Goal: Find specific page/section: Find specific page/section

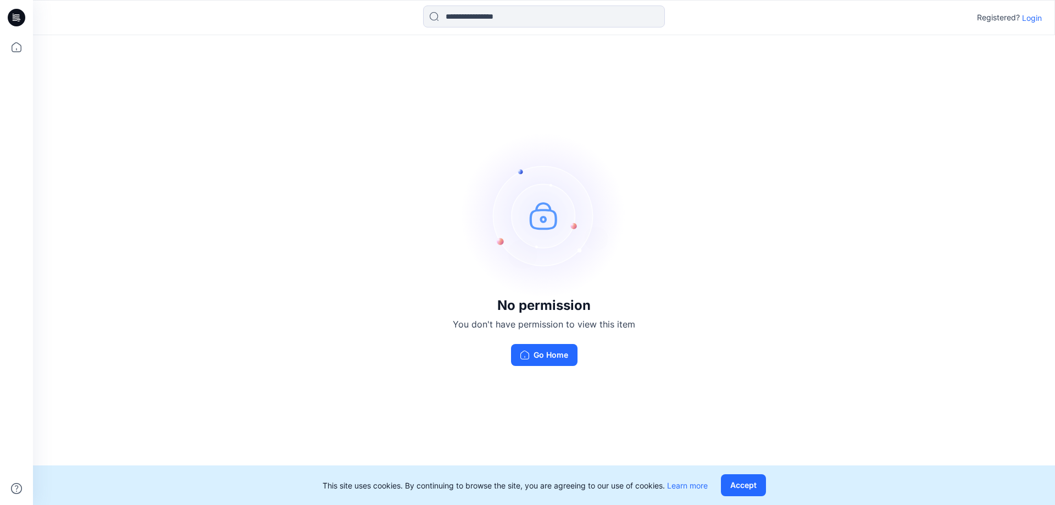
click at [1032, 19] on p "Login" at bounding box center [1032, 18] width 20 height 12
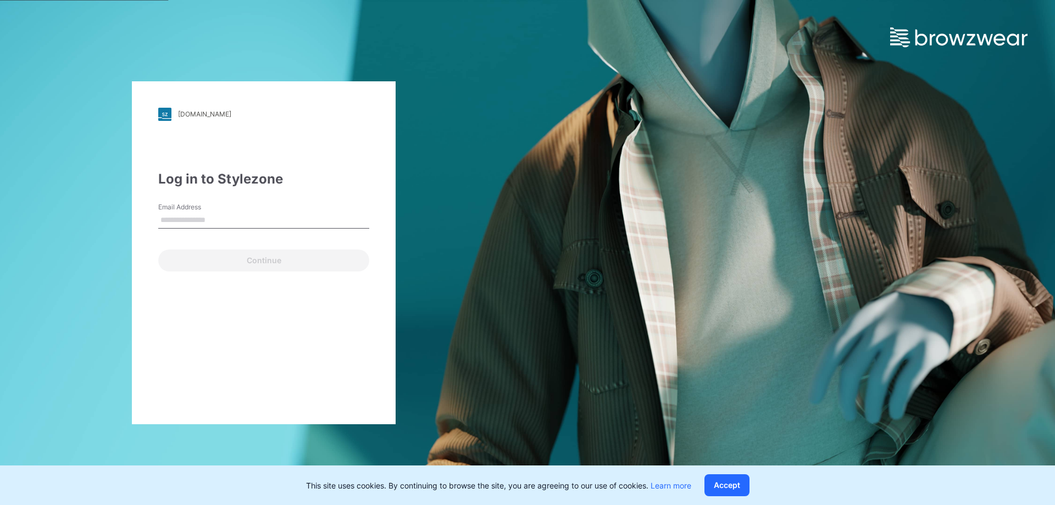
type input "**********"
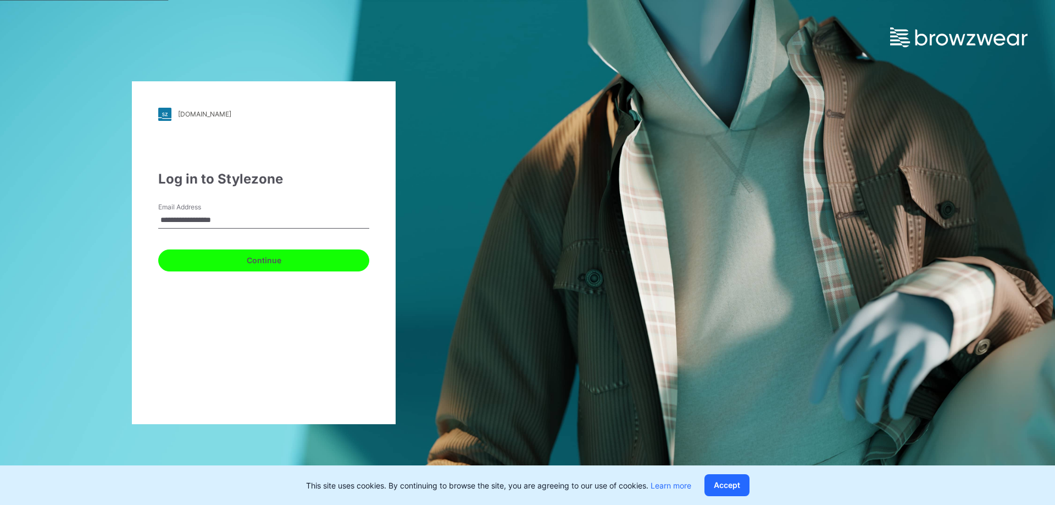
click at [238, 256] on button "Continue" at bounding box center [263, 260] width 211 height 22
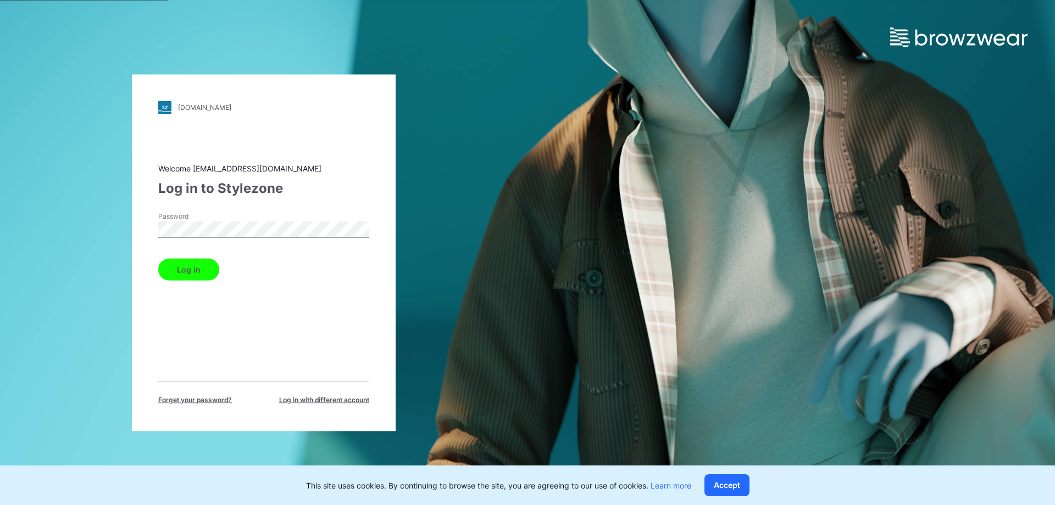
click at [188, 268] on button "Log in" at bounding box center [188, 269] width 61 height 22
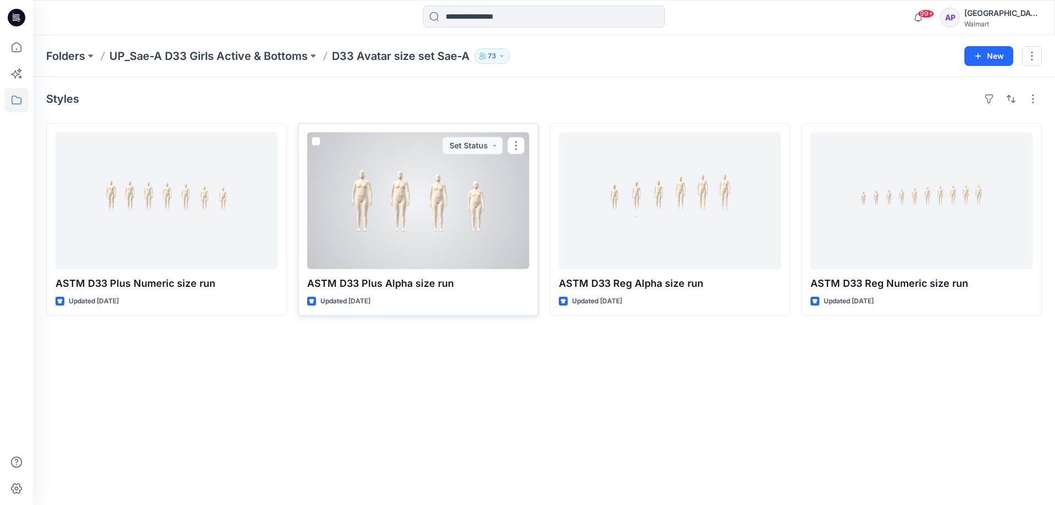
click at [370, 231] on div at bounding box center [418, 200] width 222 height 137
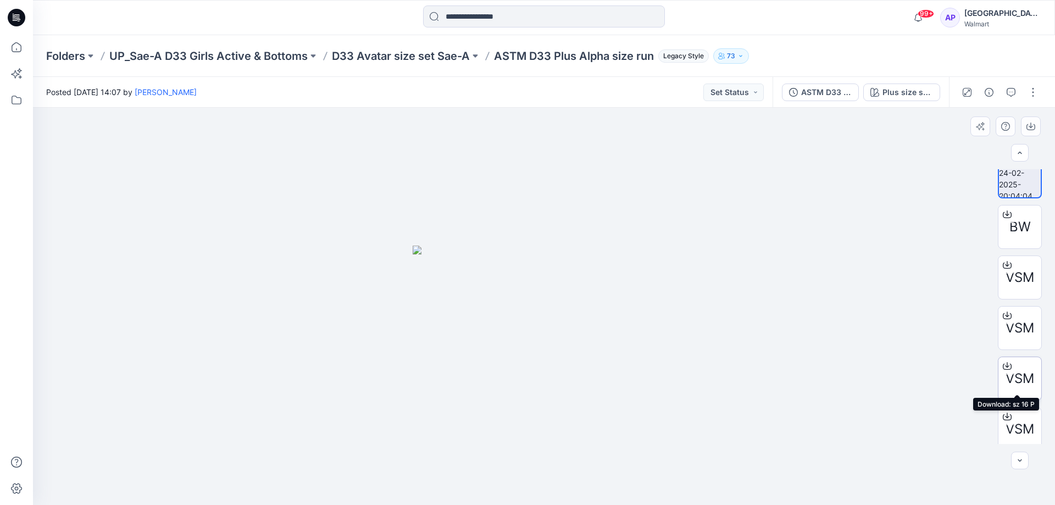
scroll to position [22, 0]
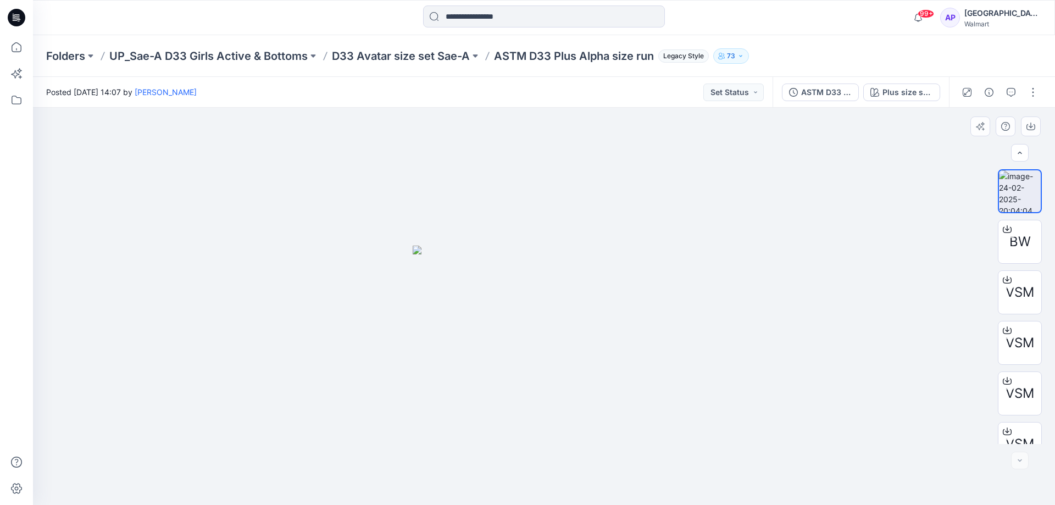
scroll to position [22, 0]
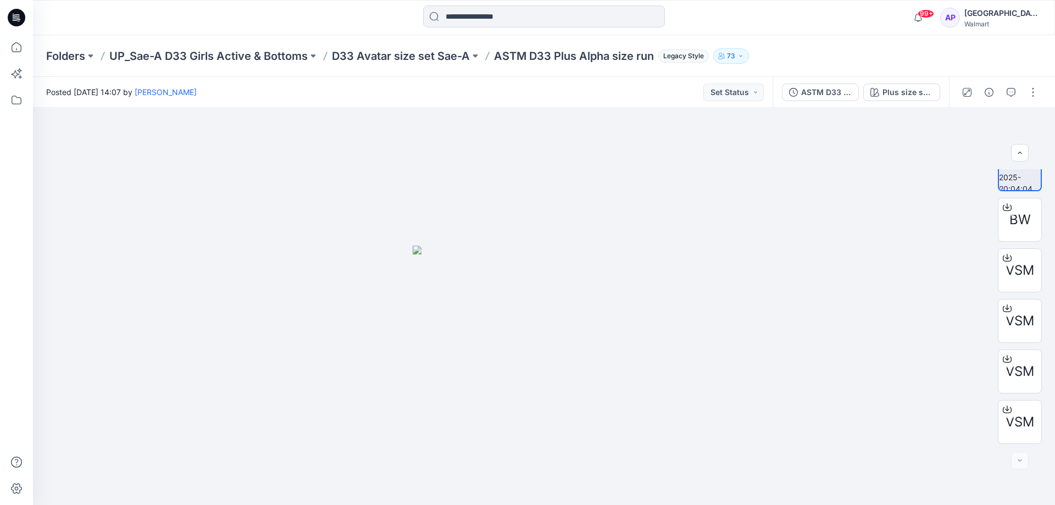
click at [414, 96] on div "Posted [DATE] 14:07 by [PERSON_NAME] Set Status" at bounding box center [403, 92] width 740 height 30
click at [438, 297] on img at bounding box center [544, 375] width 263 height 259
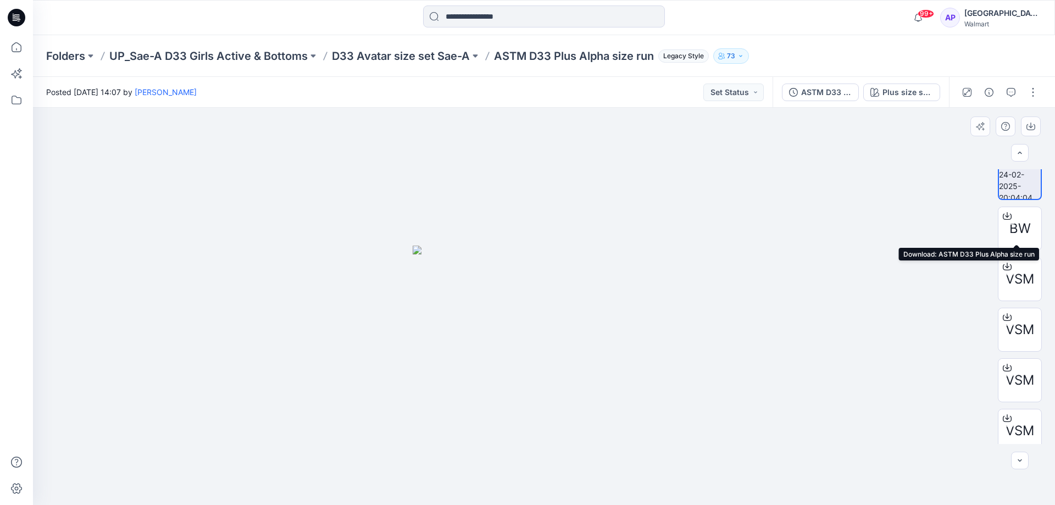
scroll to position [0, 0]
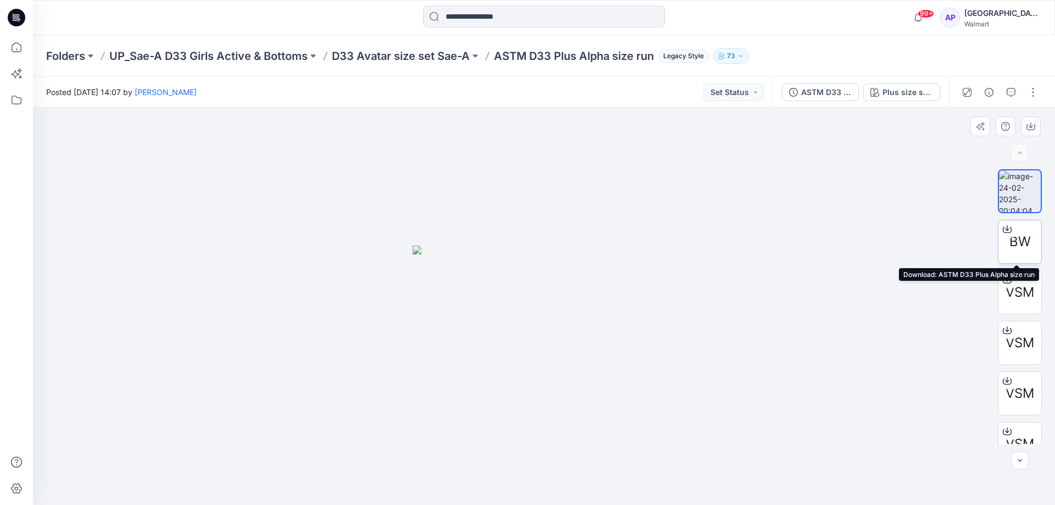
click at [1026, 240] on span "BW" at bounding box center [1019, 242] width 21 height 20
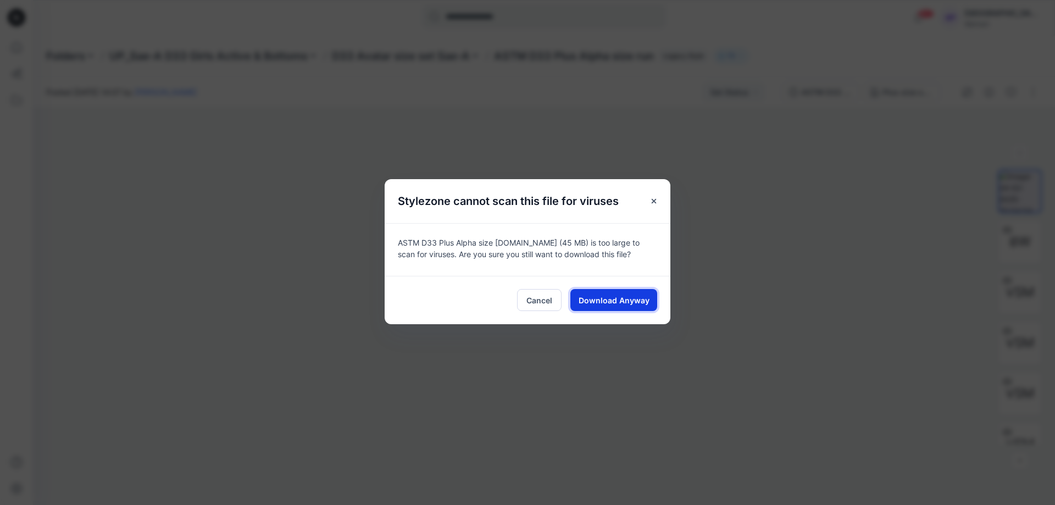
click at [622, 303] on span "Download Anyway" at bounding box center [614, 301] width 71 height 12
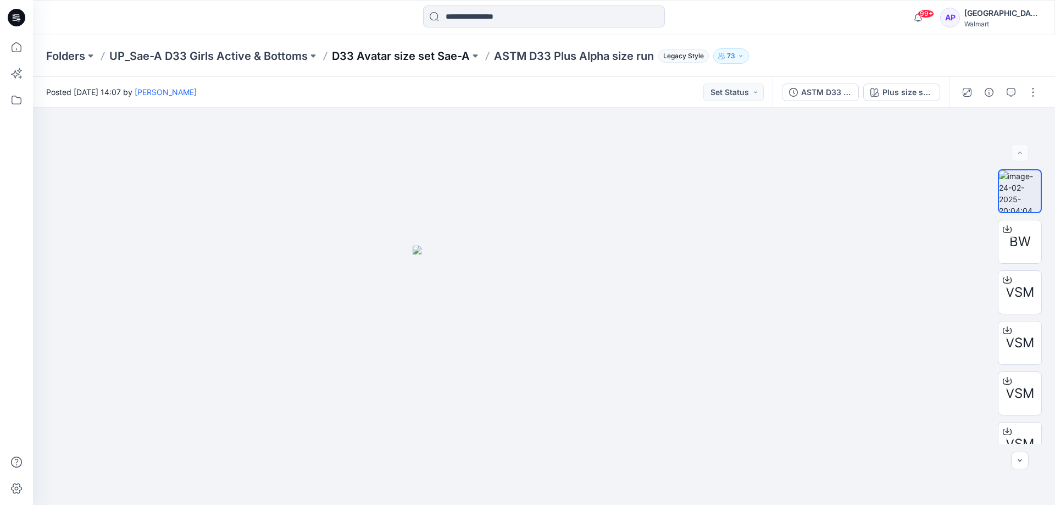
click at [415, 57] on p "D33 Avatar size set Sae-A" at bounding box center [401, 55] width 138 height 15
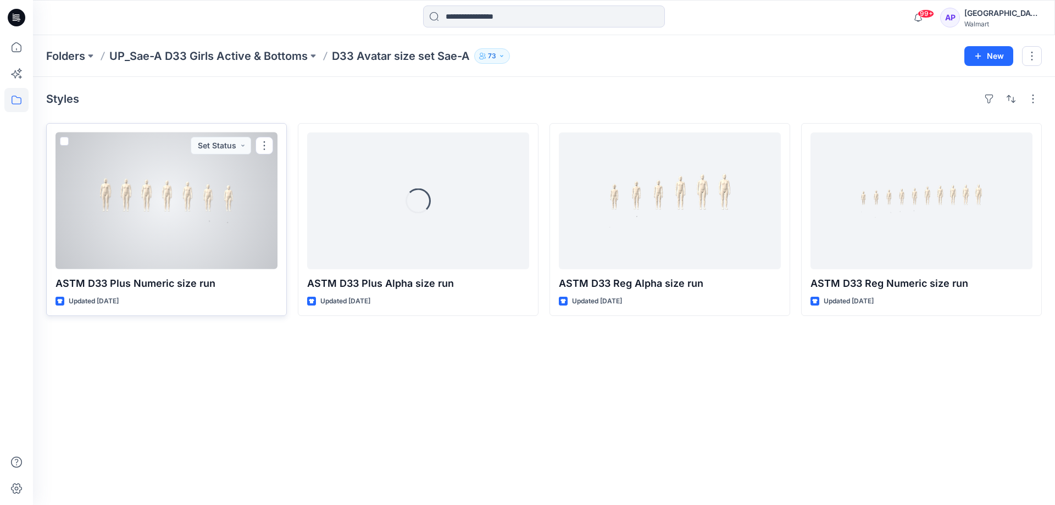
click at [212, 242] on div at bounding box center [166, 200] width 222 height 137
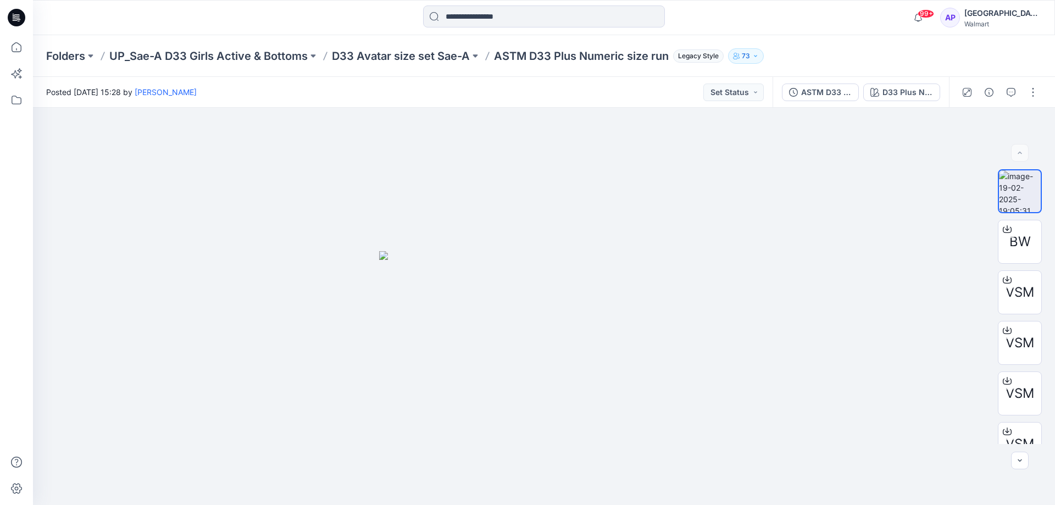
click at [420, 65] on div "Folders UP_Sae-A D33 Girls Active & Bottoms D33 Avatar size set Sae-A ASTM D33 …" at bounding box center [544, 56] width 1022 height 42
click at [419, 62] on p "D33 Avatar size set Sae-A" at bounding box center [401, 55] width 138 height 15
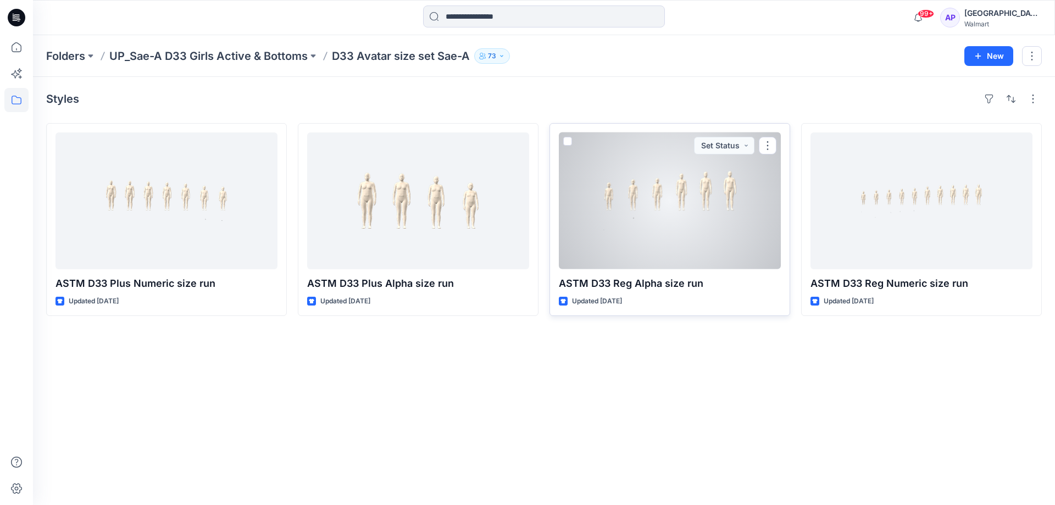
click at [688, 239] on div at bounding box center [670, 200] width 222 height 137
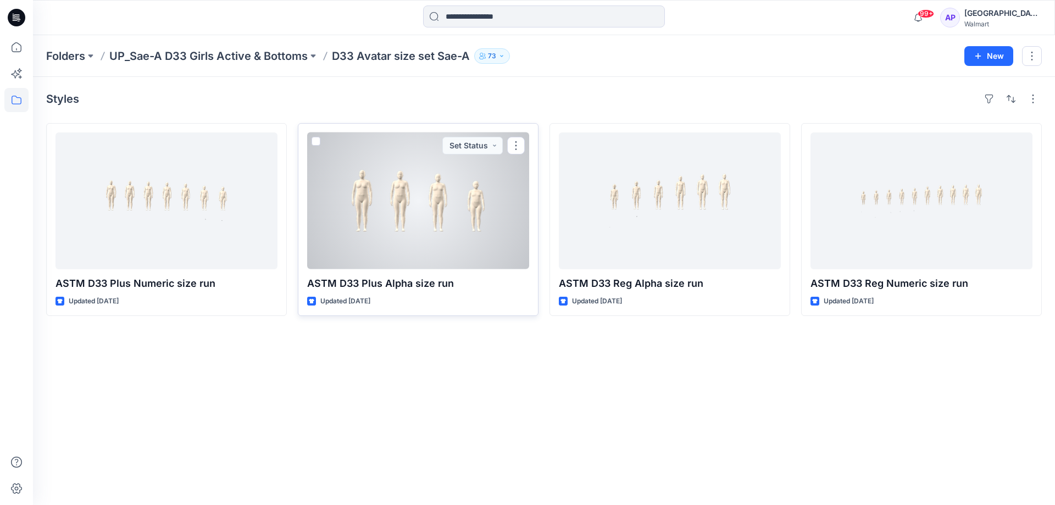
click at [423, 248] on div at bounding box center [418, 200] width 222 height 137
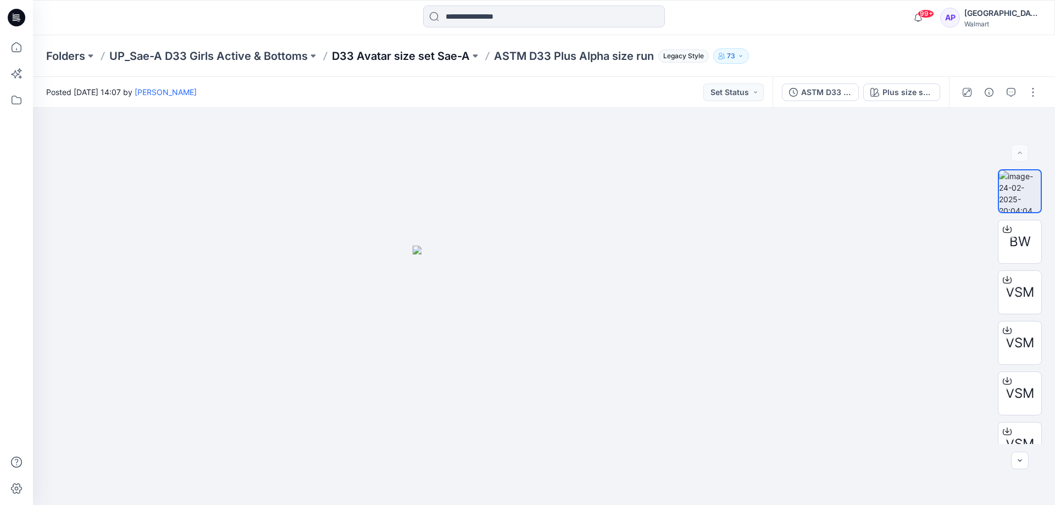
click at [413, 56] on p "D33 Avatar size set Sae-A" at bounding box center [401, 55] width 138 height 15
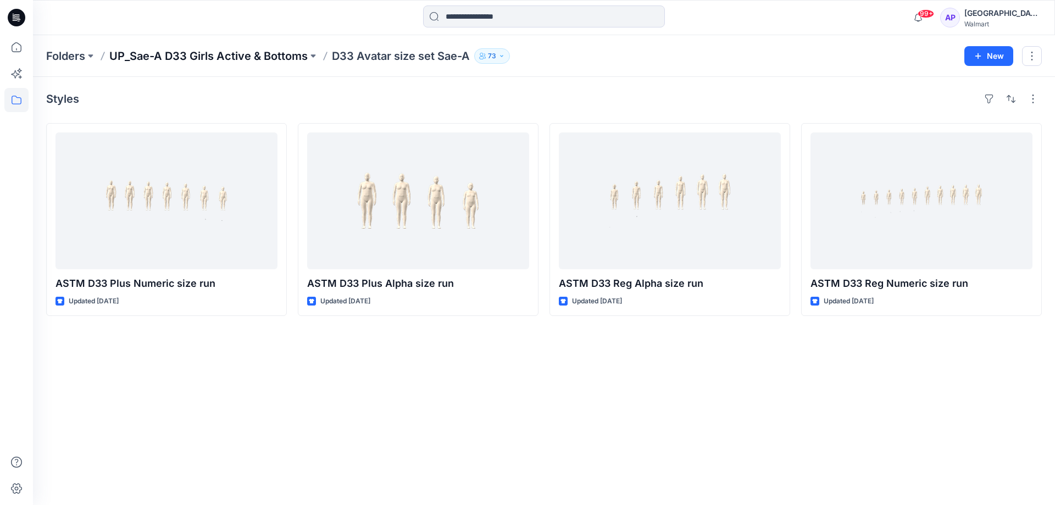
click at [279, 51] on p "UP_Sae-A D33 Girls Active & Bottoms" at bounding box center [208, 55] width 198 height 15
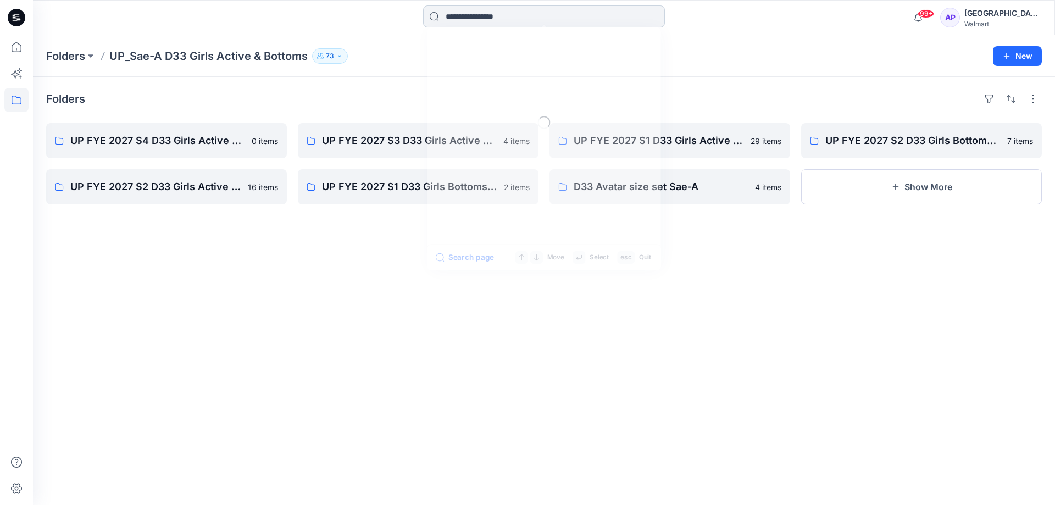
click at [523, 9] on input at bounding box center [544, 16] width 242 height 22
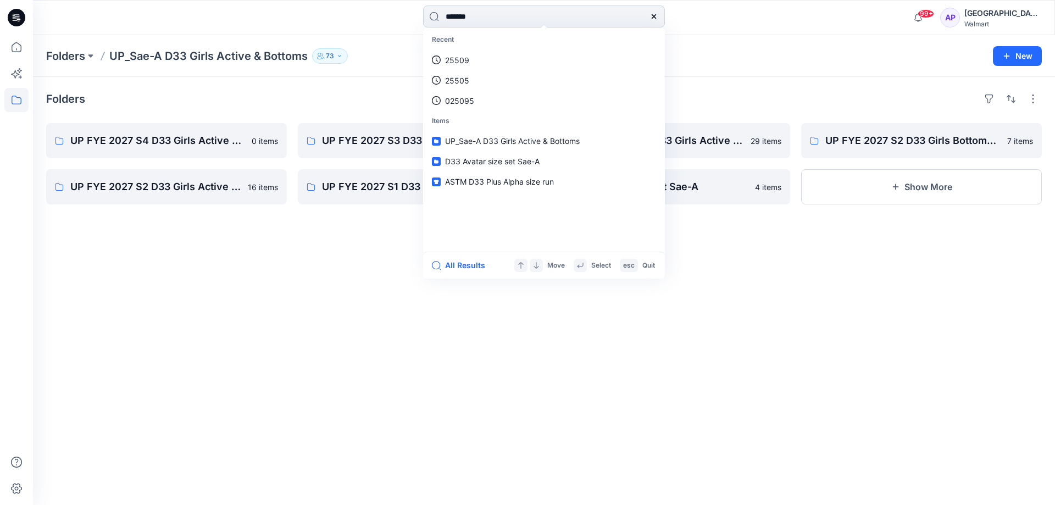
type input "********"
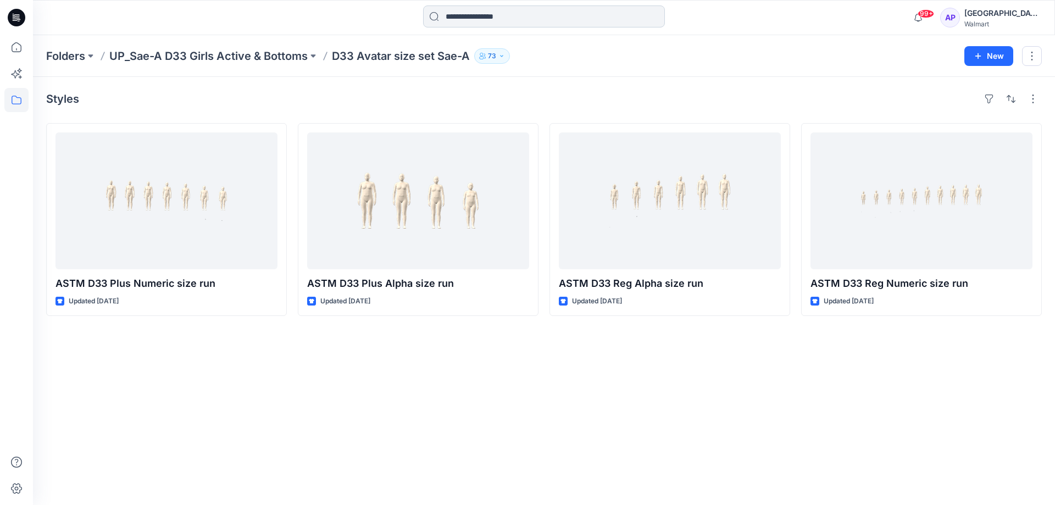
click at [481, 26] on input at bounding box center [544, 16] width 242 height 22
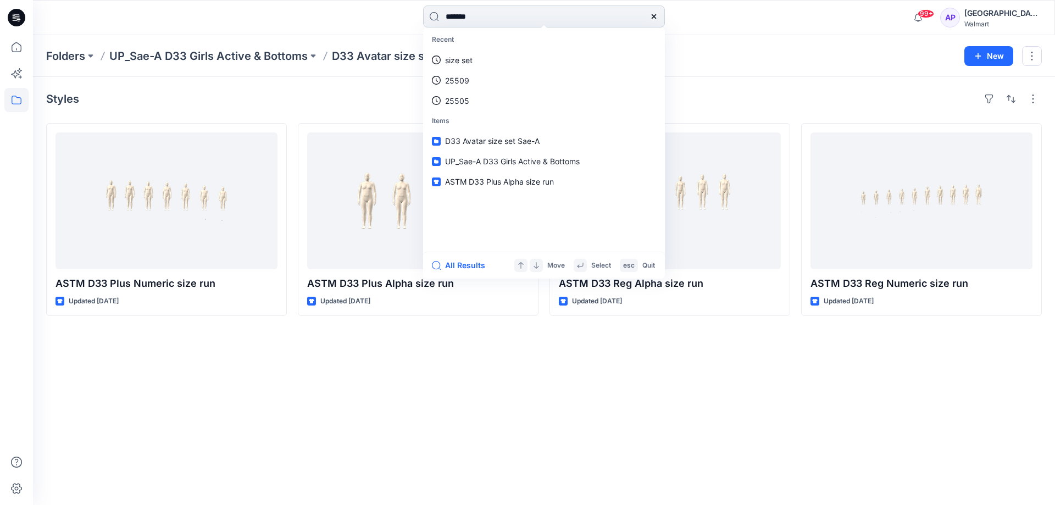
type input "********"
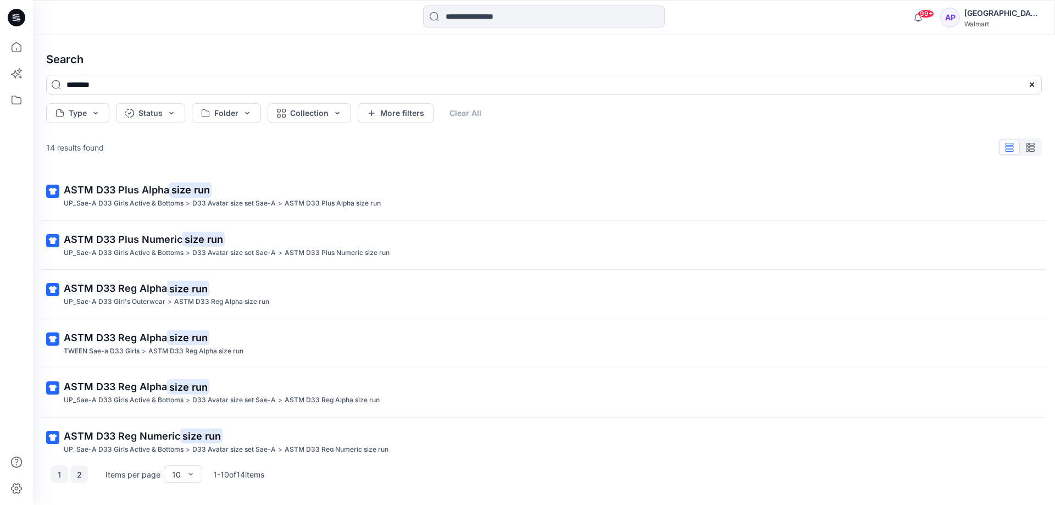
click at [76, 472] on button "2" at bounding box center [79, 474] width 18 height 18
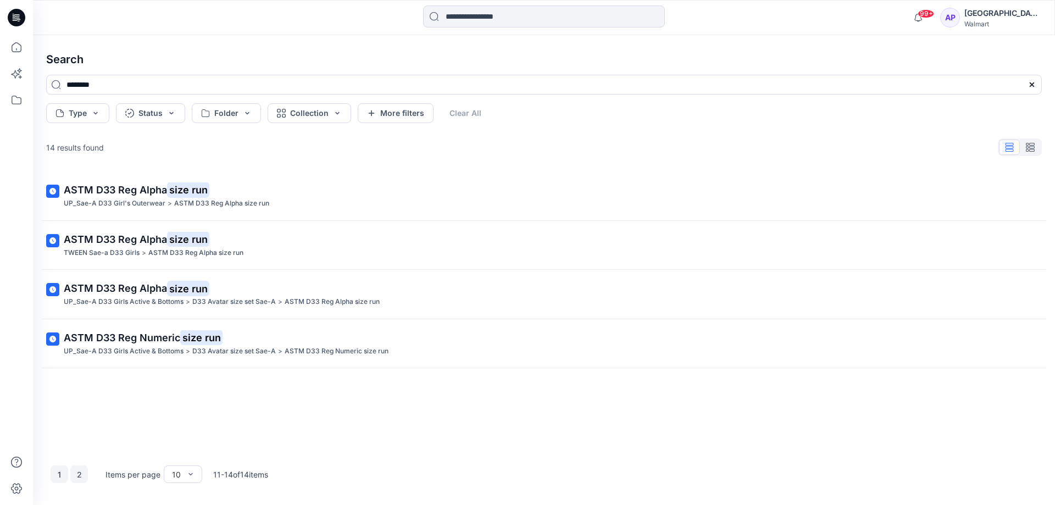
click at [64, 469] on button "1" at bounding box center [60, 474] width 18 height 18
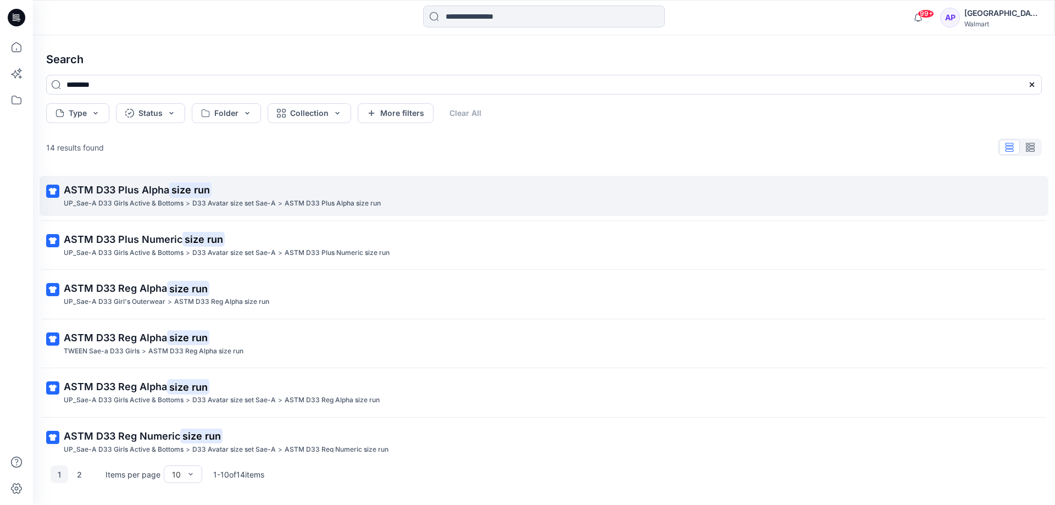
click at [158, 194] on span "ASTM D33 Plus Alpha" at bounding box center [117, 190] width 106 height 12
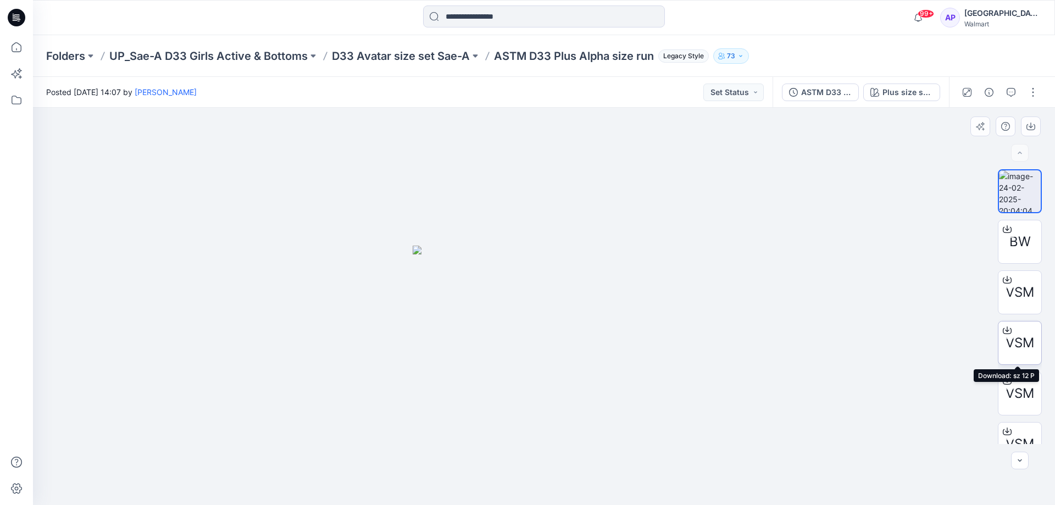
click at [1023, 352] on span "VSM" at bounding box center [1020, 343] width 29 height 20
